Goal: Task Accomplishment & Management: Manage account settings

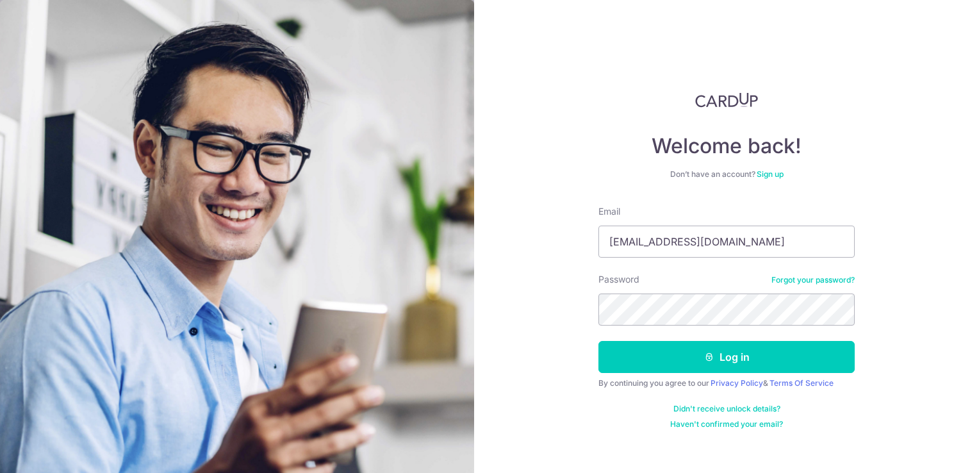
type input "[EMAIL_ADDRESS][DOMAIN_NAME]"
click at [598, 341] on button "Log in" at bounding box center [726, 357] width 256 height 32
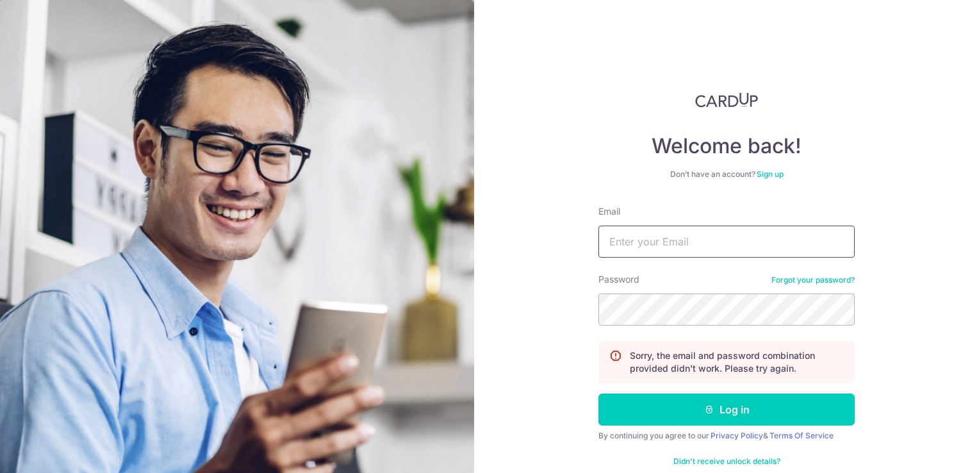
click at [664, 245] on input "Email" at bounding box center [726, 241] width 256 height 32
type input "[EMAIL_ADDRESS][DOMAIN_NAME]"
click at [598, 393] on button "Log in" at bounding box center [726, 409] width 256 height 32
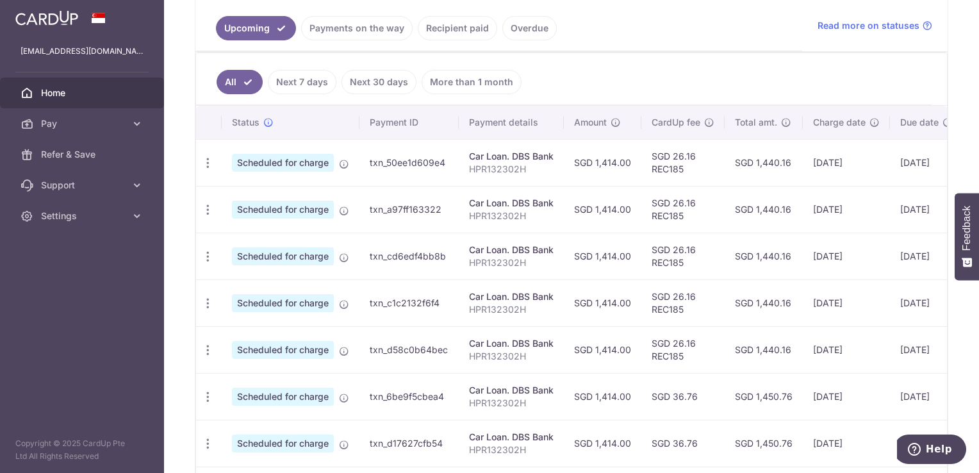
scroll to position [320, 0]
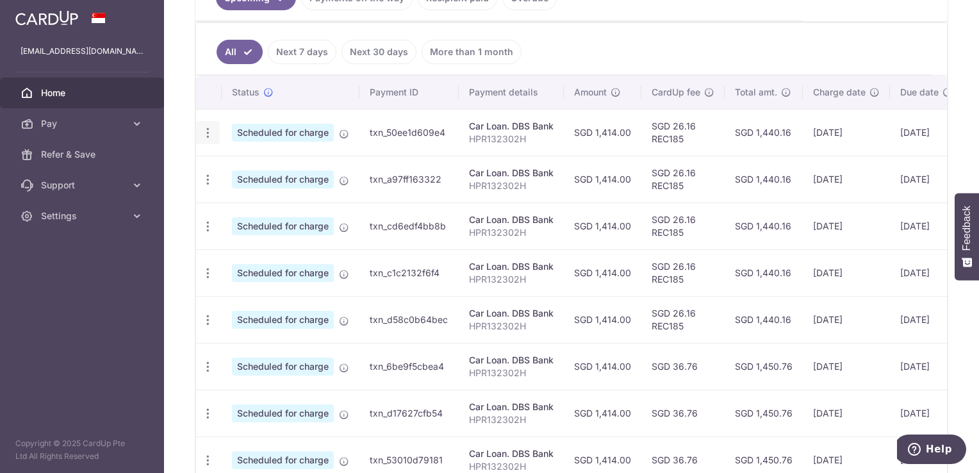
click at [211, 132] on icon "button" at bounding box center [207, 132] width 13 height 13
click at [225, 164] on link "Update payment" at bounding box center [263, 167] width 133 height 31
radio input "true"
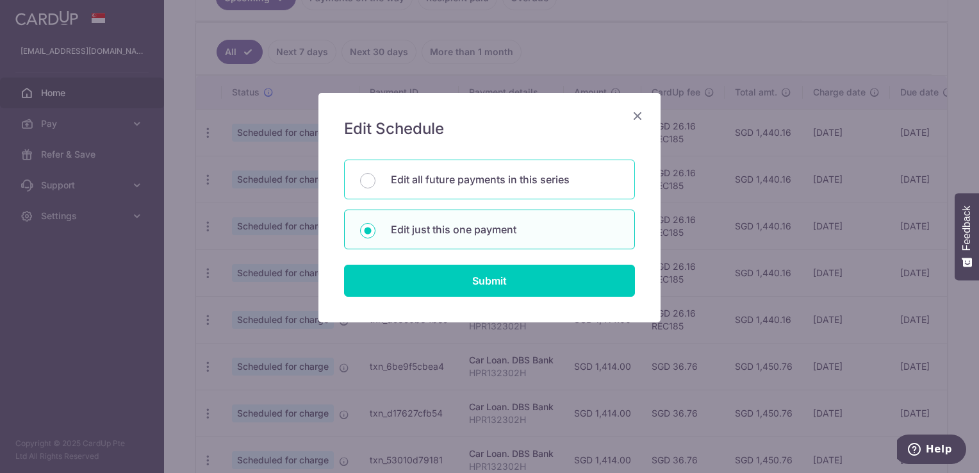
click at [484, 192] on div "Edit all future payments in this series" at bounding box center [489, 180] width 291 height 40
click at [568, 227] on p "Edit just this one payment" at bounding box center [505, 229] width 228 height 15
click at [375, 227] on input "Edit just this one payment" at bounding box center [367, 230] width 15 height 15
radio input "false"
radio input "true"
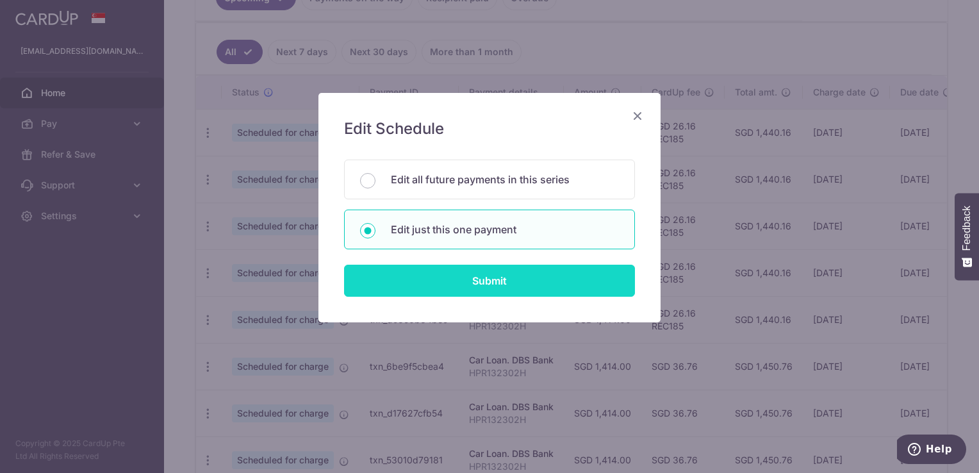
click at [550, 288] on input "Submit" at bounding box center [489, 281] width 291 height 32
radio input "true"
type input "1,414.00"
type input "27/09/2025"
type input "HPR132302H"
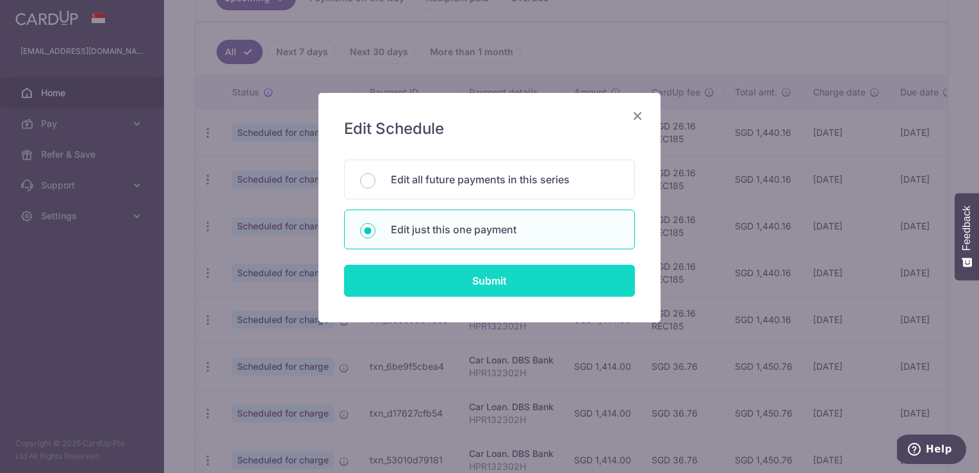
type input "REC185"
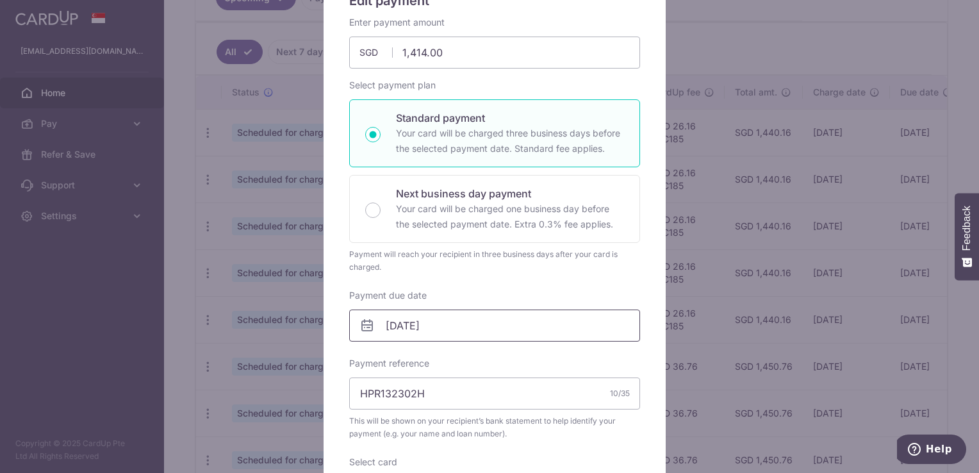
scroll to position [192, 0]
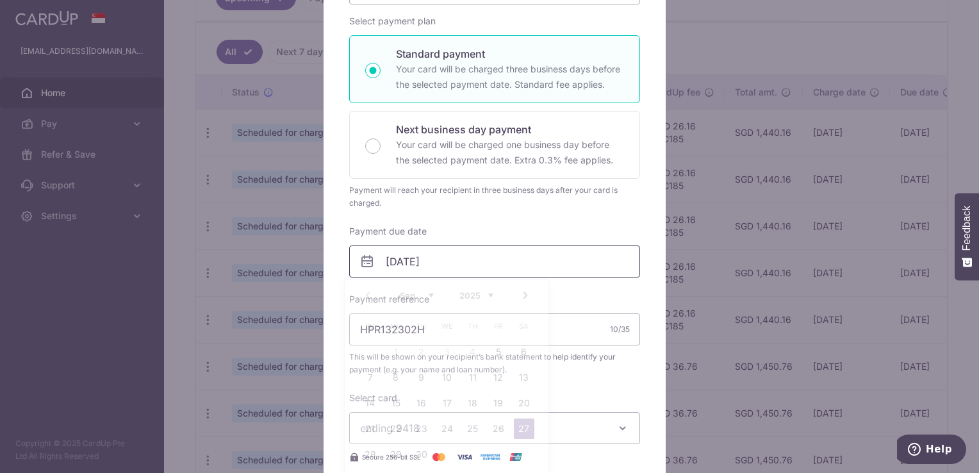
click at [487, 268] on input "27/09/2025" at bounding box center [494, 261] width 291 height 32
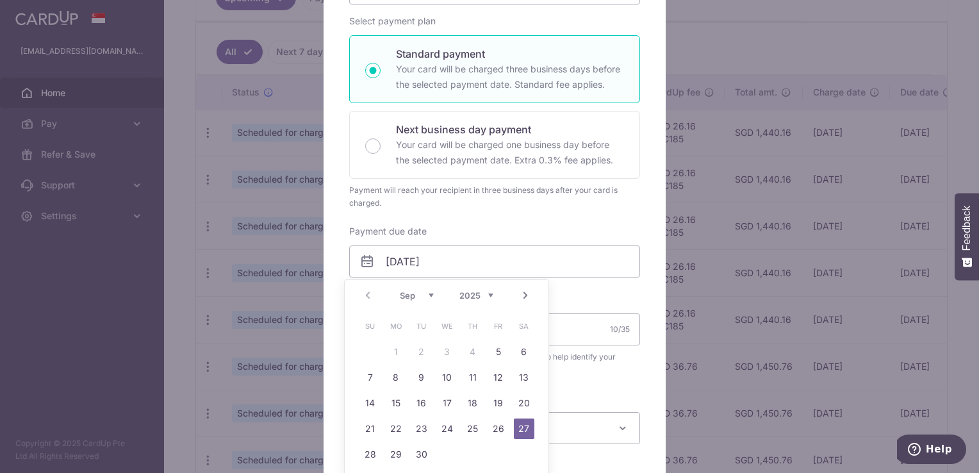
click at [528, 297] on link "Next" at bounding box center [525, 295] width 15 height 15
click at [527, 297] on link "Next" at bounding box center [525, 295] width 15 height 15
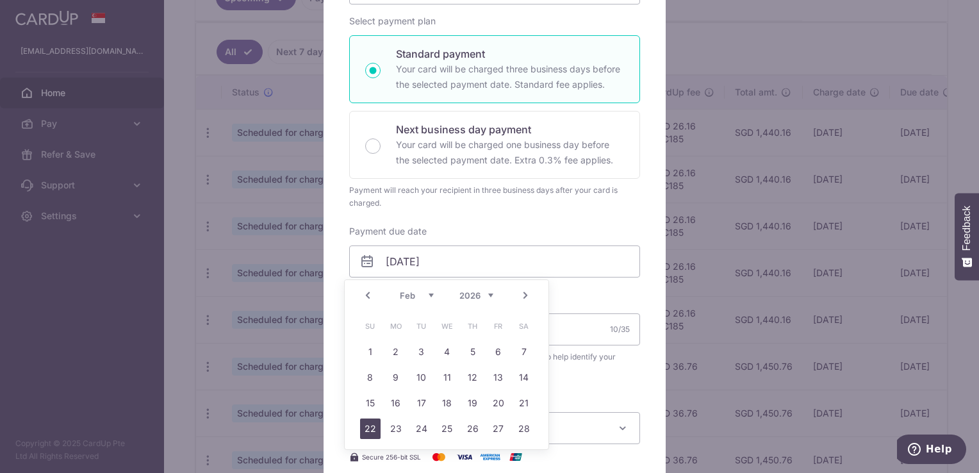
click at [369, 425] on link "22" at bounding box center [370, 428] width 20 height 20
type input "22/02/2026"
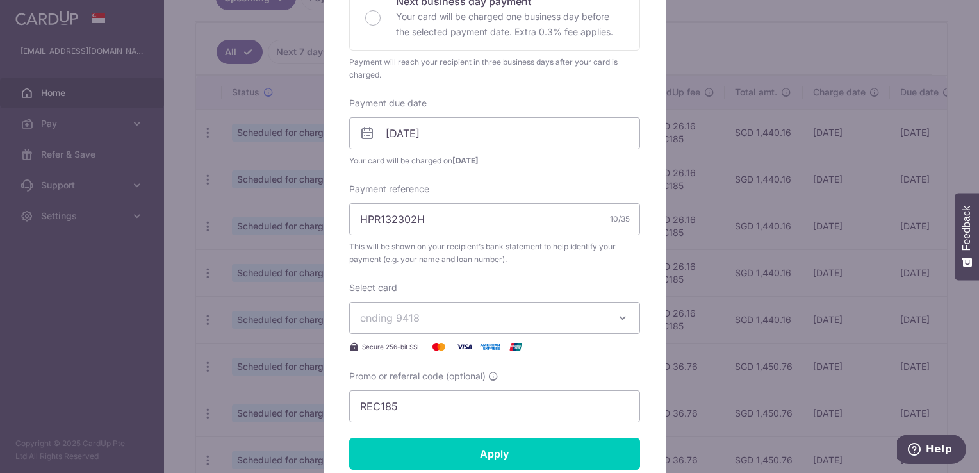
scroll to position [448, 0]
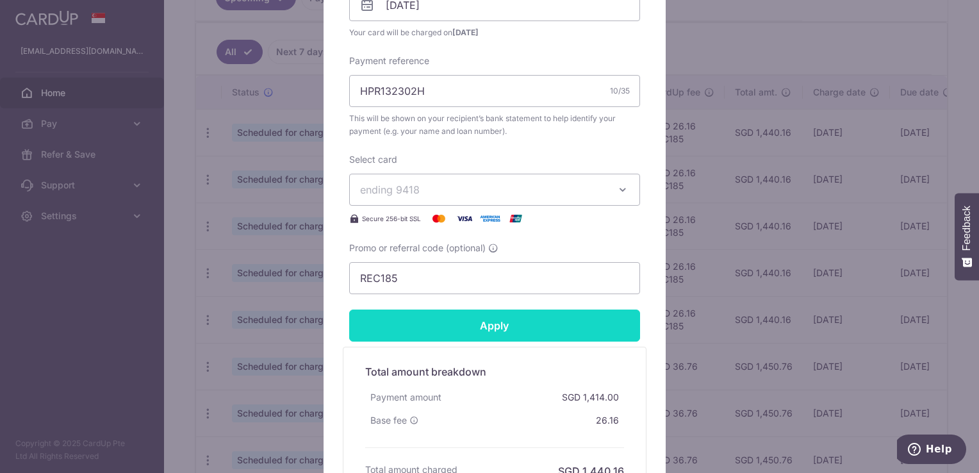
click at [497, 325] on input "Apply" at bounding box center [494, 325] width 291 height 32
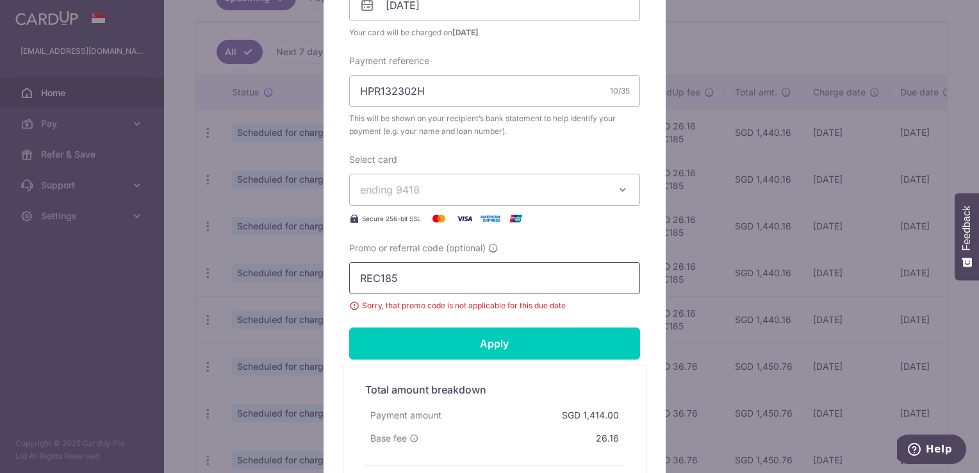
click at [508, 275] on input "REC185" at bounding box center [494, 278] width 291 height 32
drag, startPoint x: 415, startPoint y: 275, endPoint x: 274, endPoint y: 265, distance: 141.3
click at [274, 265] on div "Edit payment By clicking apply, you will make changes to all payments to DBS Ba…" at bounding box center [489, 236] width 979 height 473
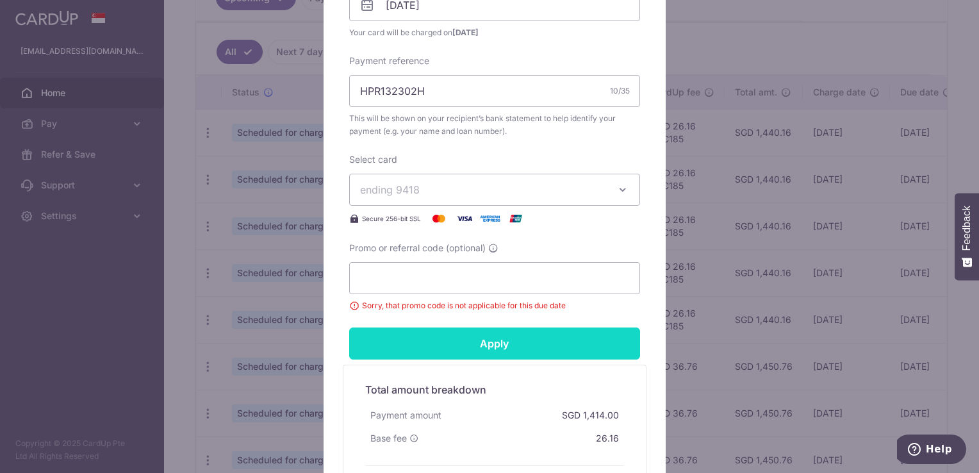
click at [436, 330] on input "Apply" at bounding box center [494, 343] width 291 height 32
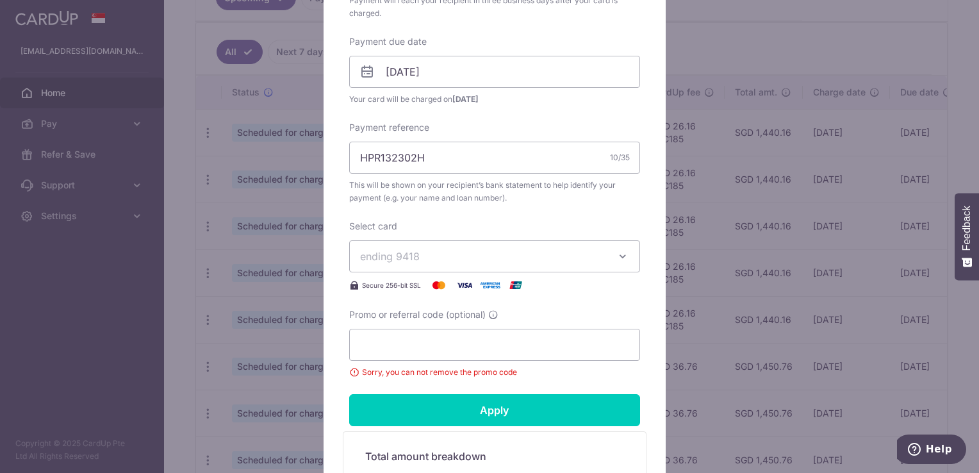
scroll to position [384, 0]
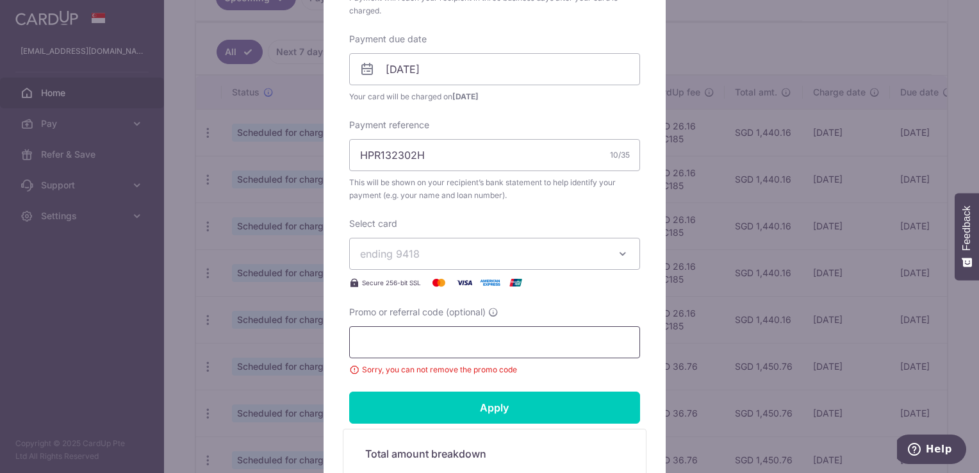
click at [504, 340] on input "Promo or referral code (optional)" at bounding box center [494, 342] width 291 height 32
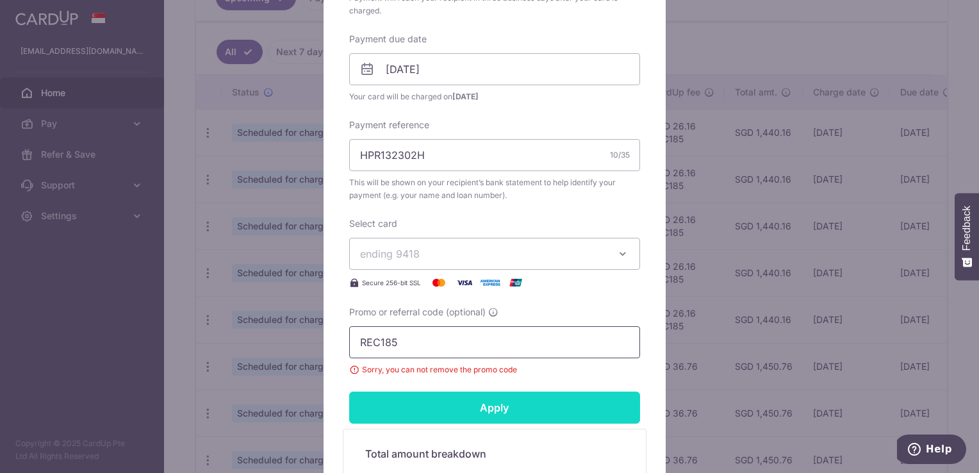
type input "REC185"
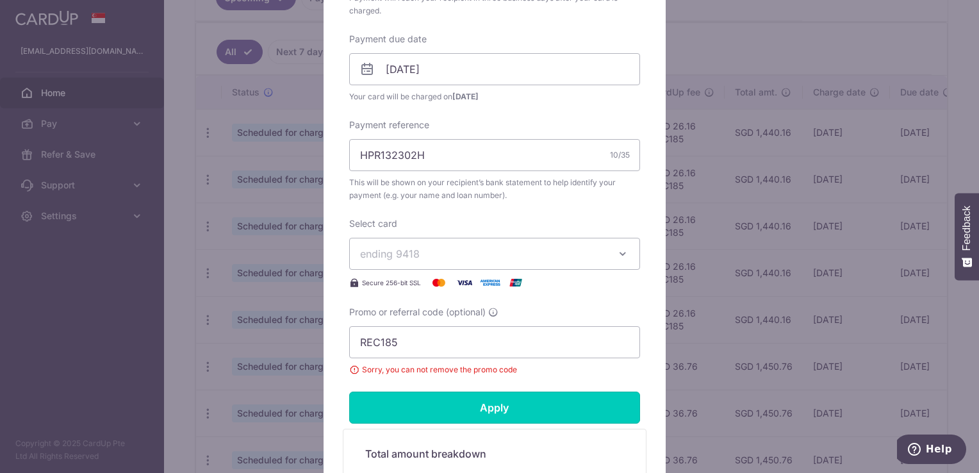
click at [511, 406] on input "Apply" at bounding box center [494, 407] width 291 height 32
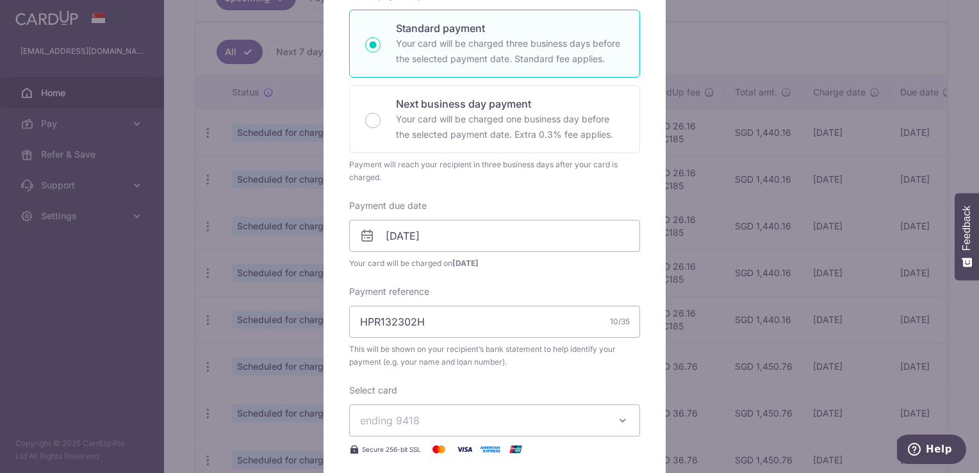
scroll to position [0, 0]
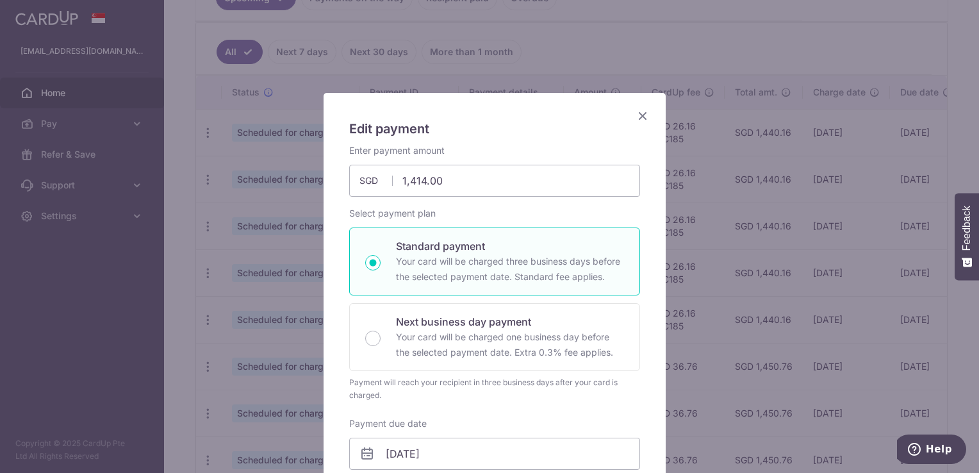
click at [643, 122] on icon "Close" at bounding box center [642, 116] width 15 height 16
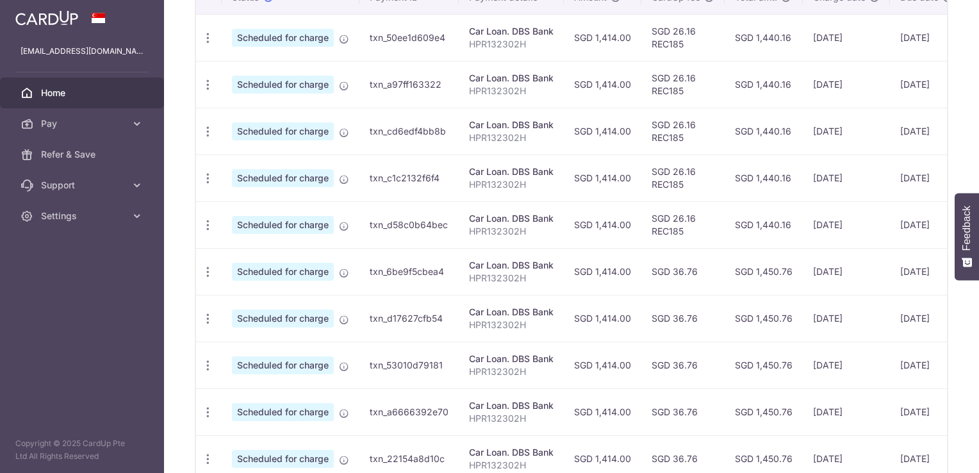
scroll to position [400, 0]
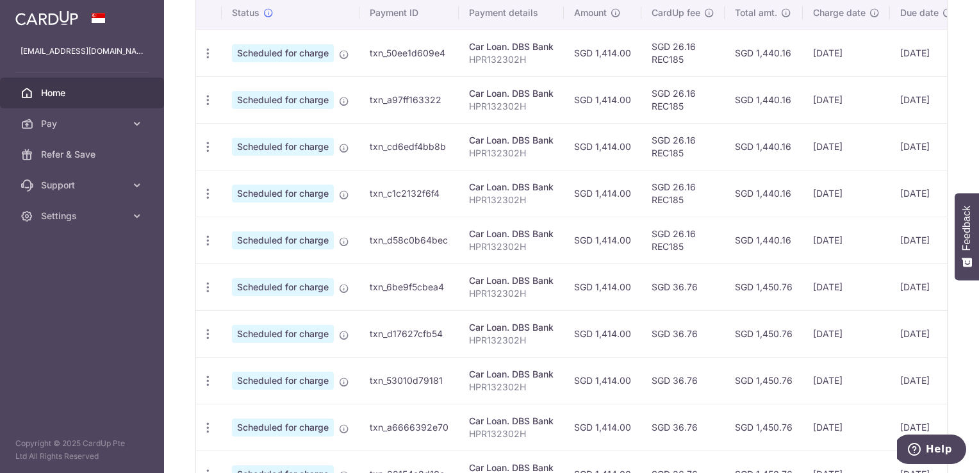
drag, startPoint x: 776, startPoint y: 284, endPoint x: 761, endPoint y: 283, distance: 15.4
click at [761, 283] on td "SGD 1,450.76" at bounding box center [764, 286] width 78 height 47
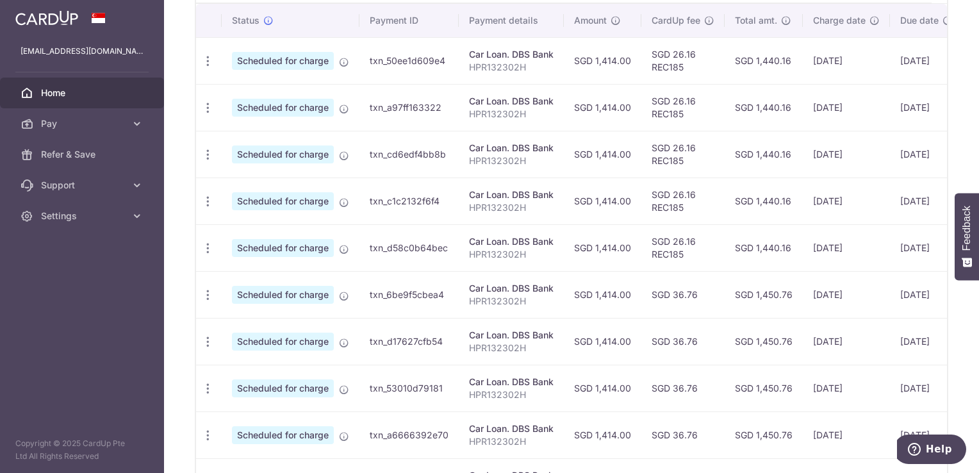
scroll to position [328, 0]
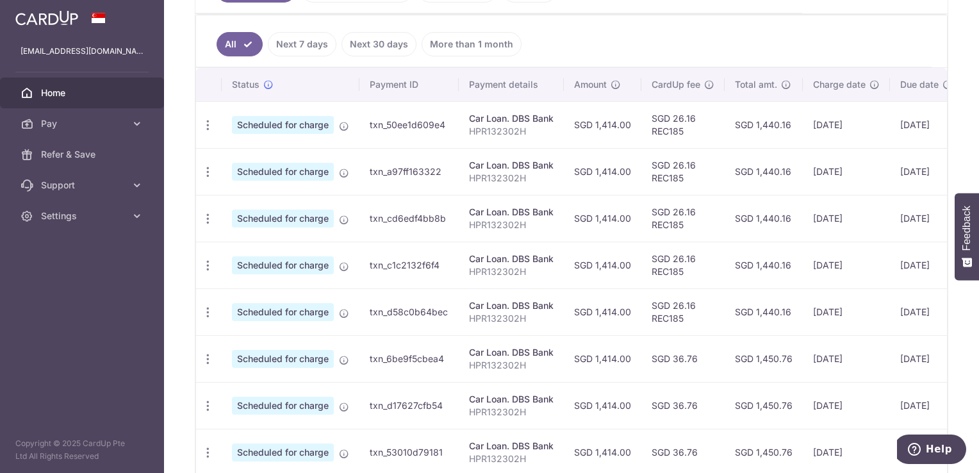
click at [353, 144] on td "Scheduled for charge" at bounding box center [291, 124] width 138 height 47
